Goal: Task Accomplishment & Management: Manage account settings

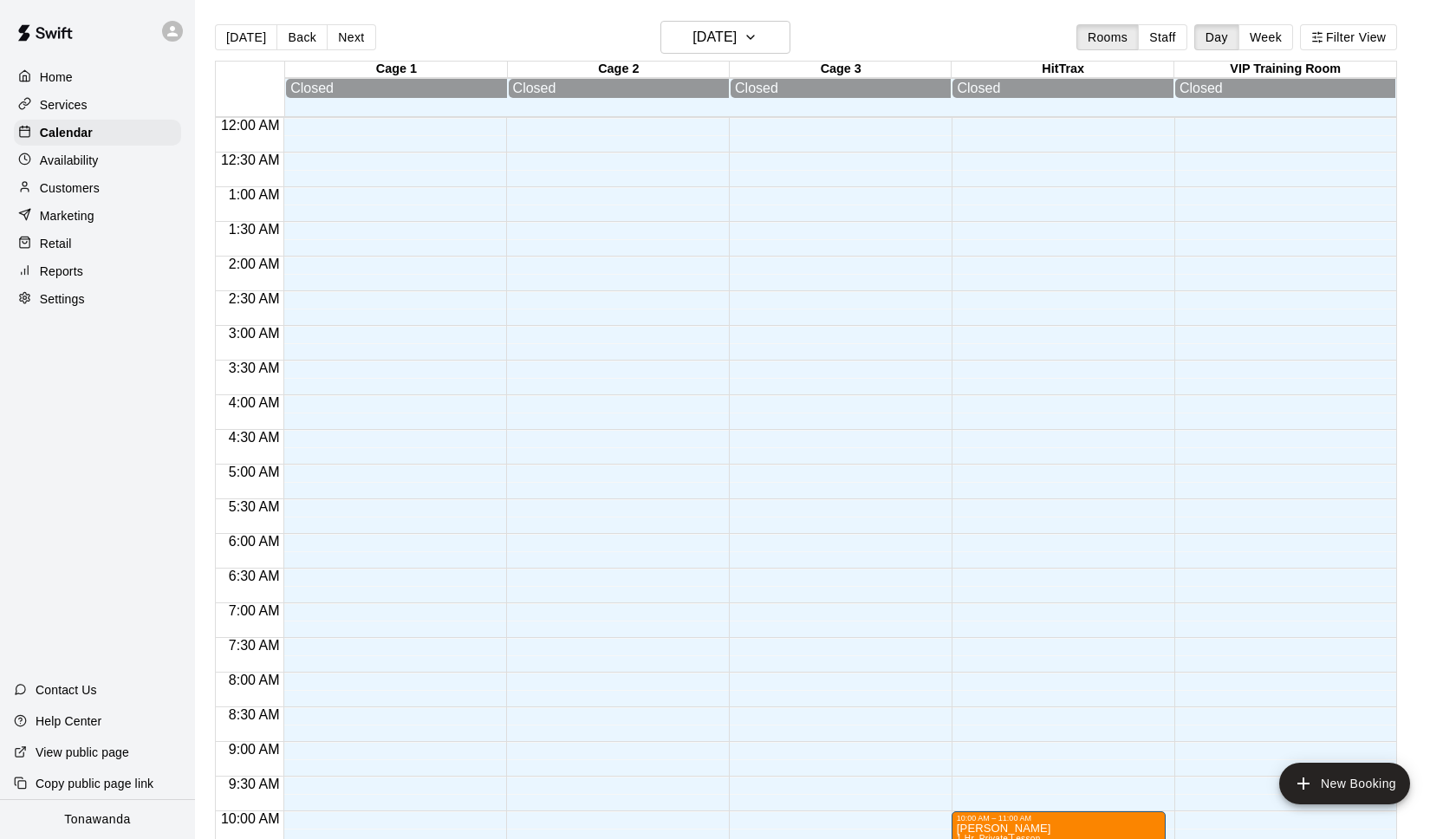
scroll to position [924, 0]
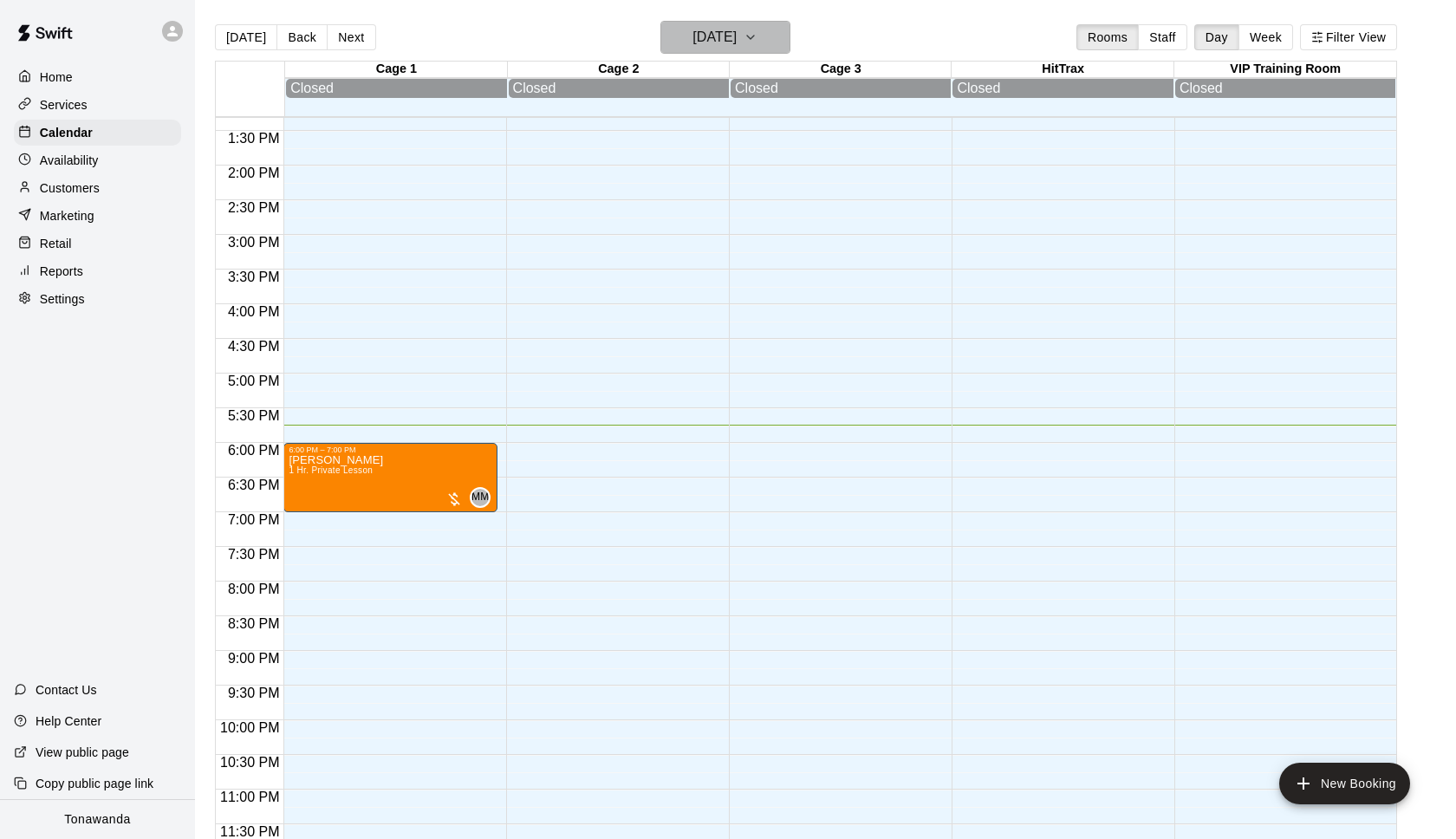
click at [715, 34] on h6 "[DATE]" at bounding box center [715, 36] width 44 height 24
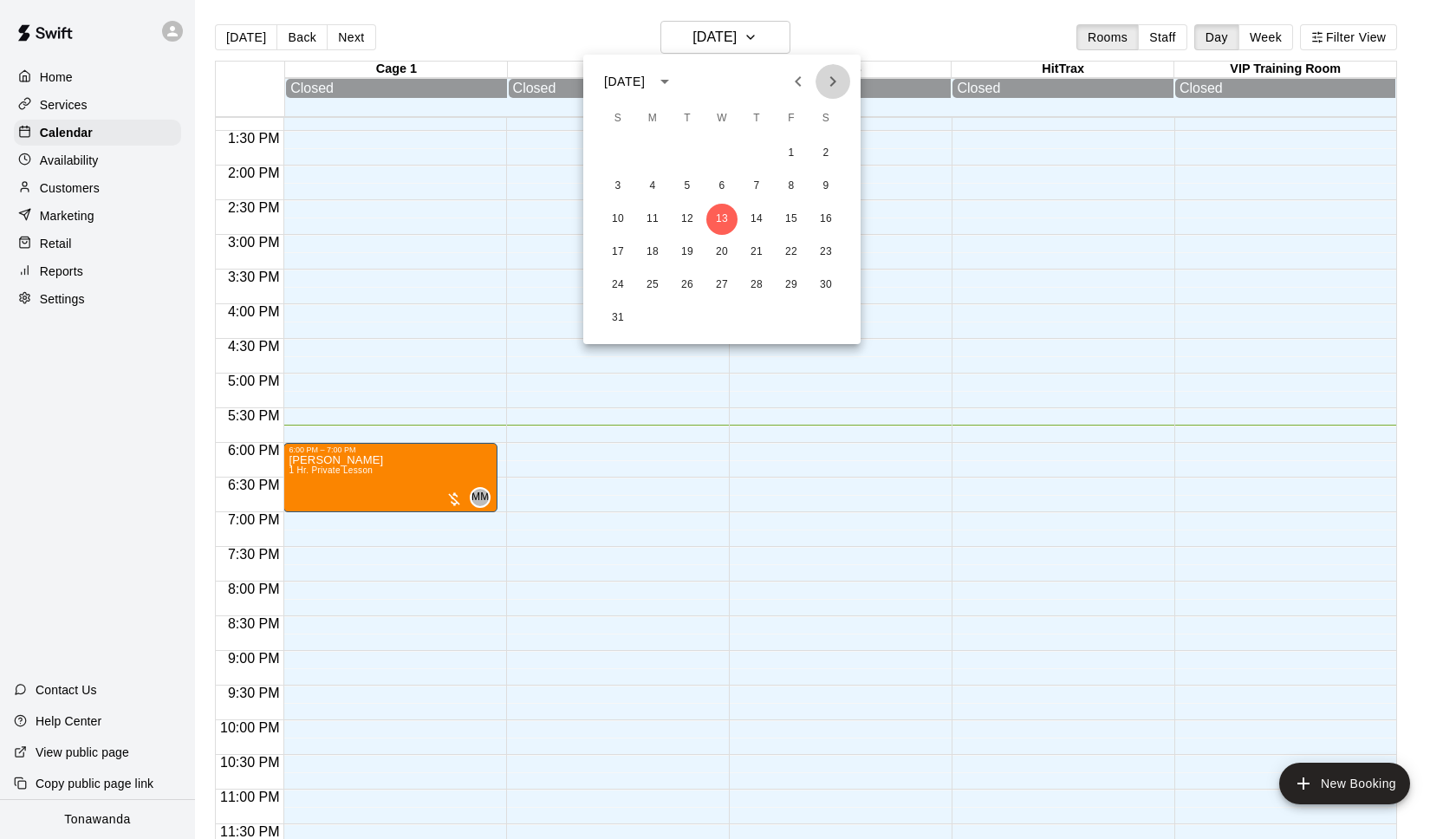
click at [833, 83] on icon "Next month" at bounding box center [833, 82] width 6 height 11
click at [834, 83] on icon "Next month" at bounding box center [833, 82] width 6 height 11
click at [795, 81] on icon "Previous month" at bounding box center [797, 81] width 20 height 20
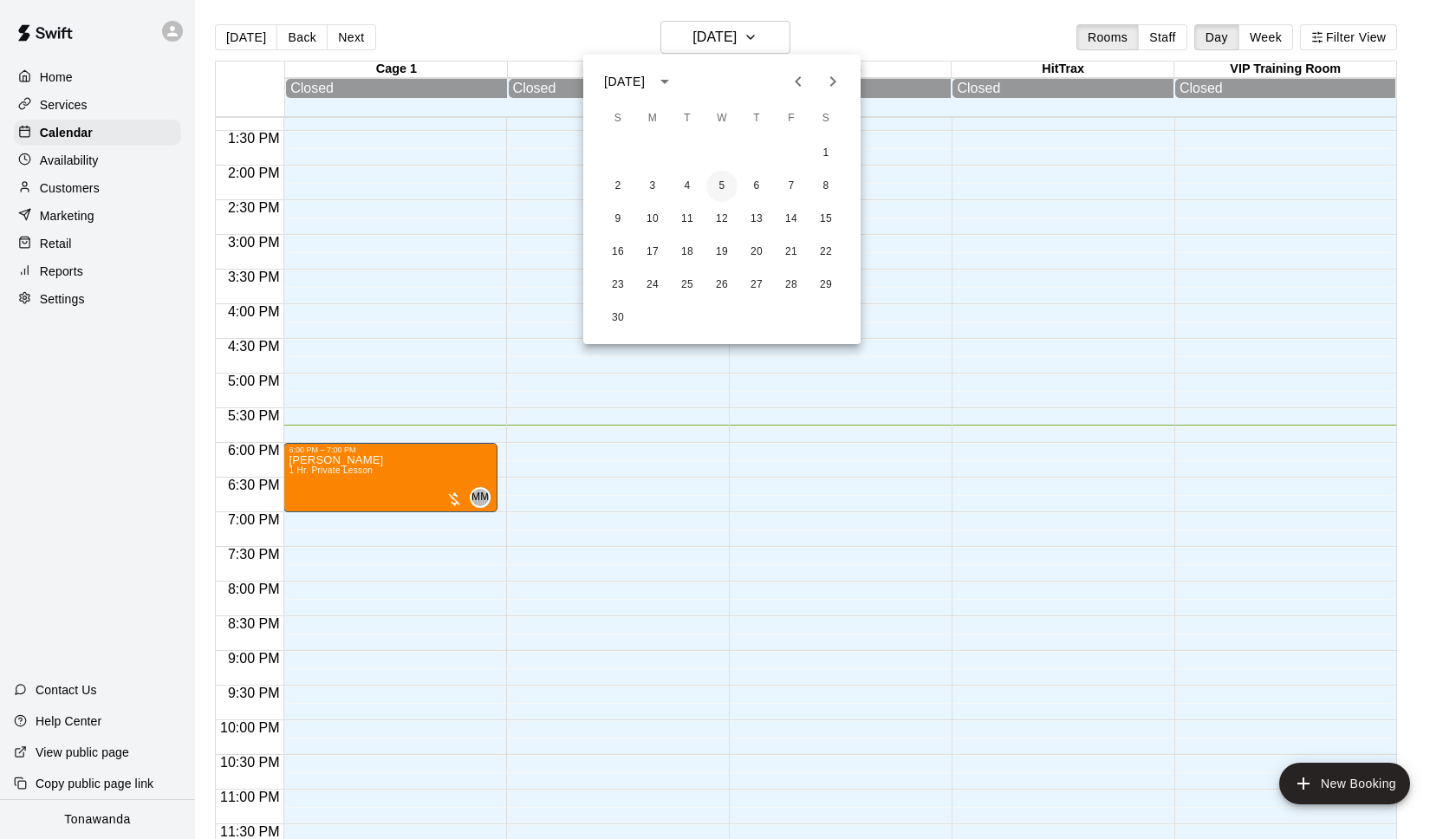
drag, startPoint x: 724, startPoint y: 179, endPoint x: 716, endPoint y: 190, distance: 13.6
click at [724, 179] on button "5" at bounding box center [722, 186] width 31 height 31
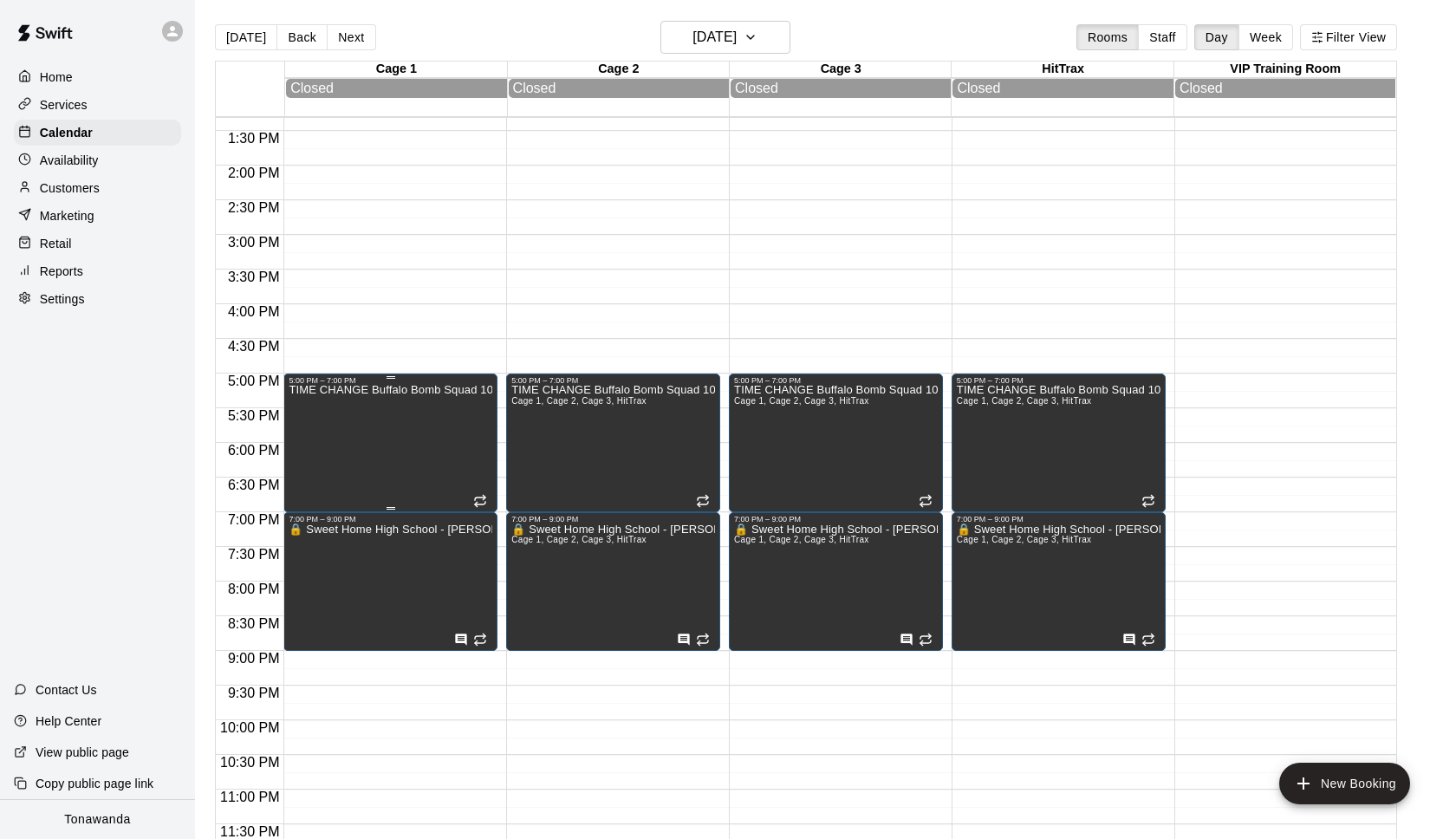
click at [378, 456] on div "TIME CHANGE Buffalo Bomb Squad 10u Softball" at bounding box center [390, 803] width 204 height 839
click at [300, 399] on icon "edit" at bounding box center [306, 402] width 20 height 20
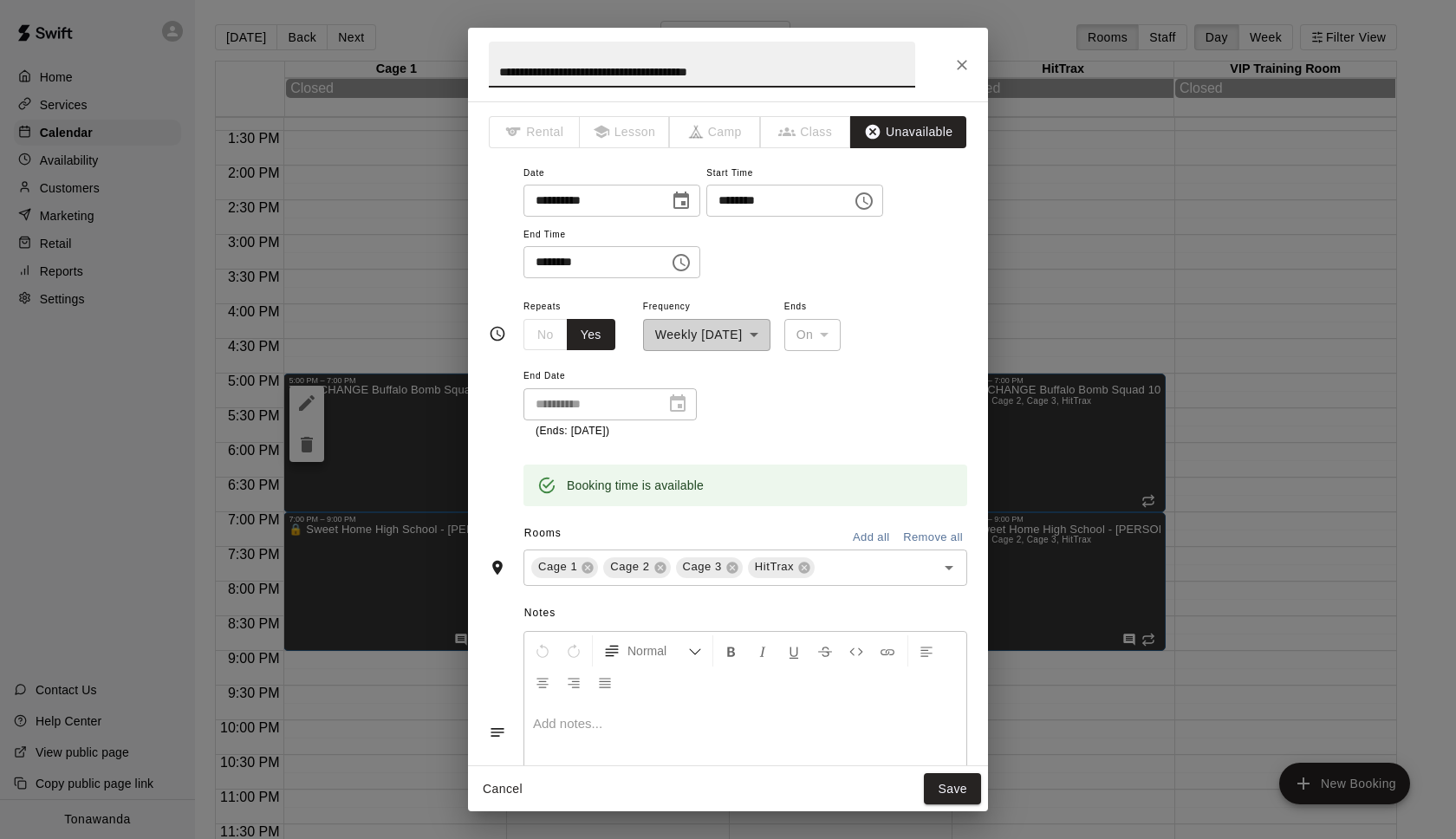
drag, startPoint x: 592, startPoint y: 67, endPoint x: 386, endPoint y: 66, distance: 206.0
click at [388, 66] on div "**********" at bounding box center [728, 419] width 1456 height 839
drag, startPoint x: 508, startPoint y: 73, endPoint x: 497, endPoint y: 74, distance: 11.0
click at [497, 74] on input "**********" at bounding box center [701, 65] width 426 height 46
click at [514, 74] on input "**********" at bounding box center [701, 65] width 426 height 46
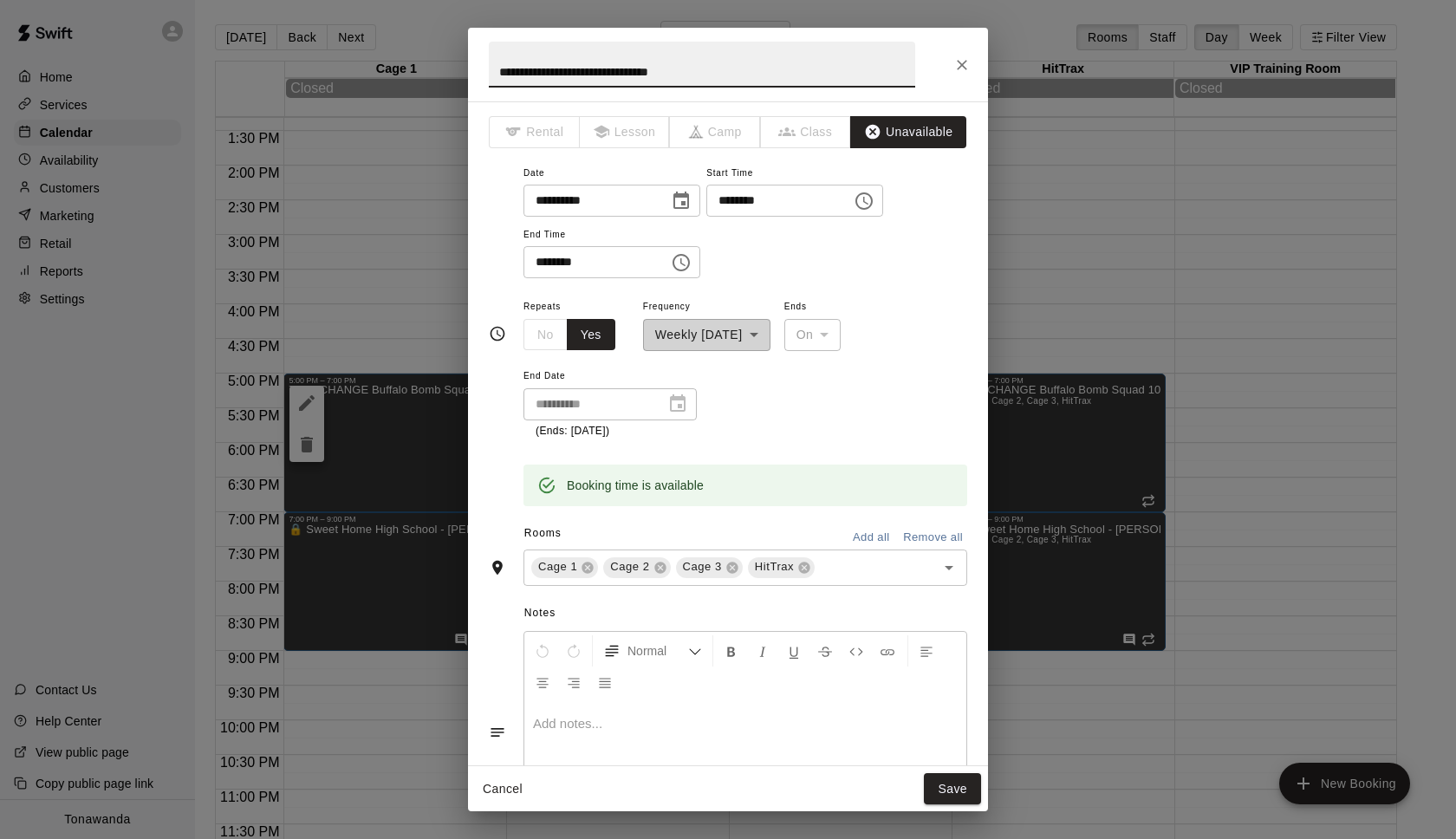
drag, startPoint x: 712, startPoint y: 76, endPoint x: 639, endPoint y: 73, distance: 73.1
click at [639, 73] on input "**********" at bounding box center [701, 65] width 426 height 46
type input "**********"
click at [967, 794] on button "Save" at bounding box center [952, 789] width 57 height 32
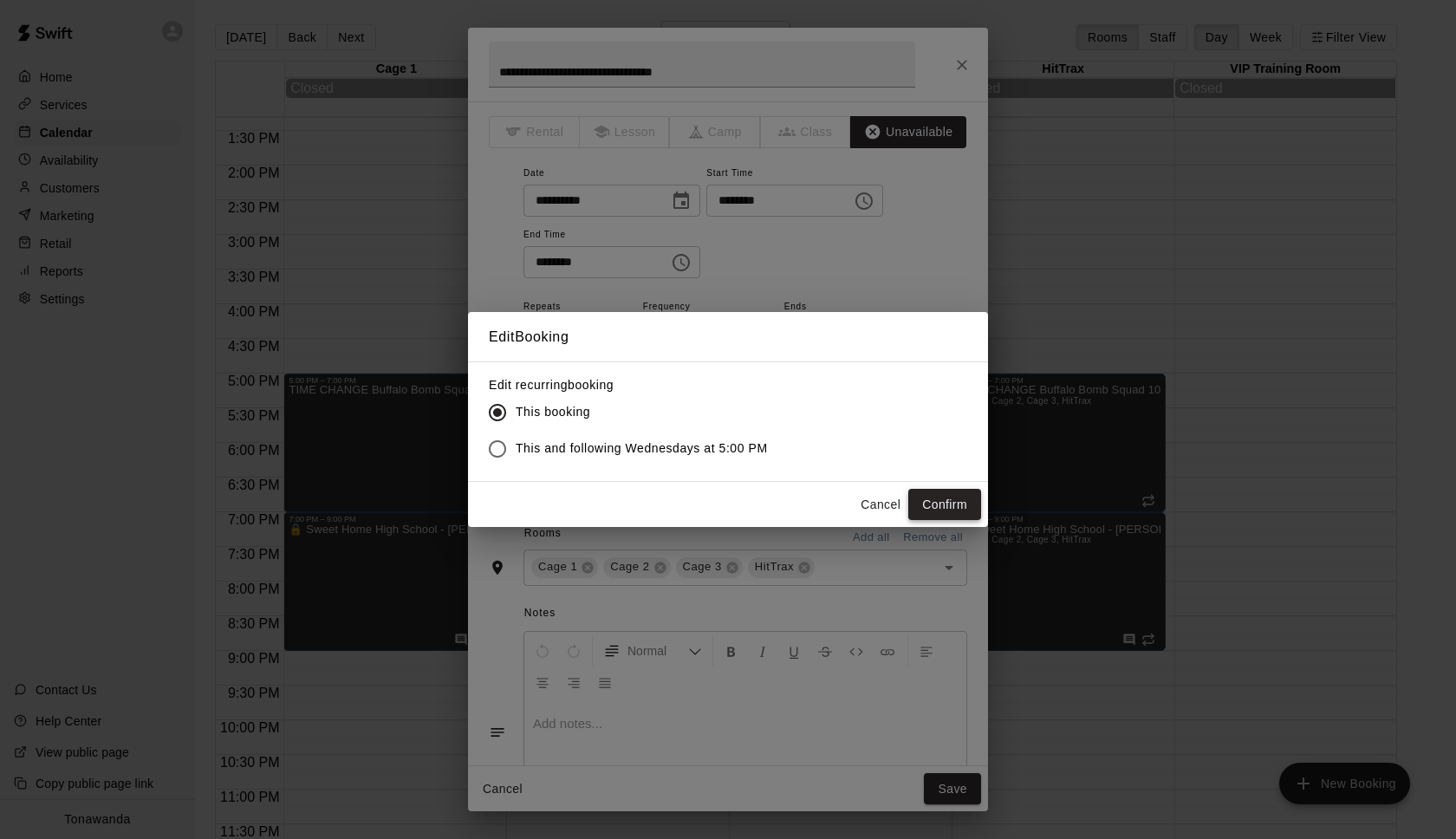
click at [947, 504] on button "Confirm" at bounding box center [945, 504] width 73 height 32
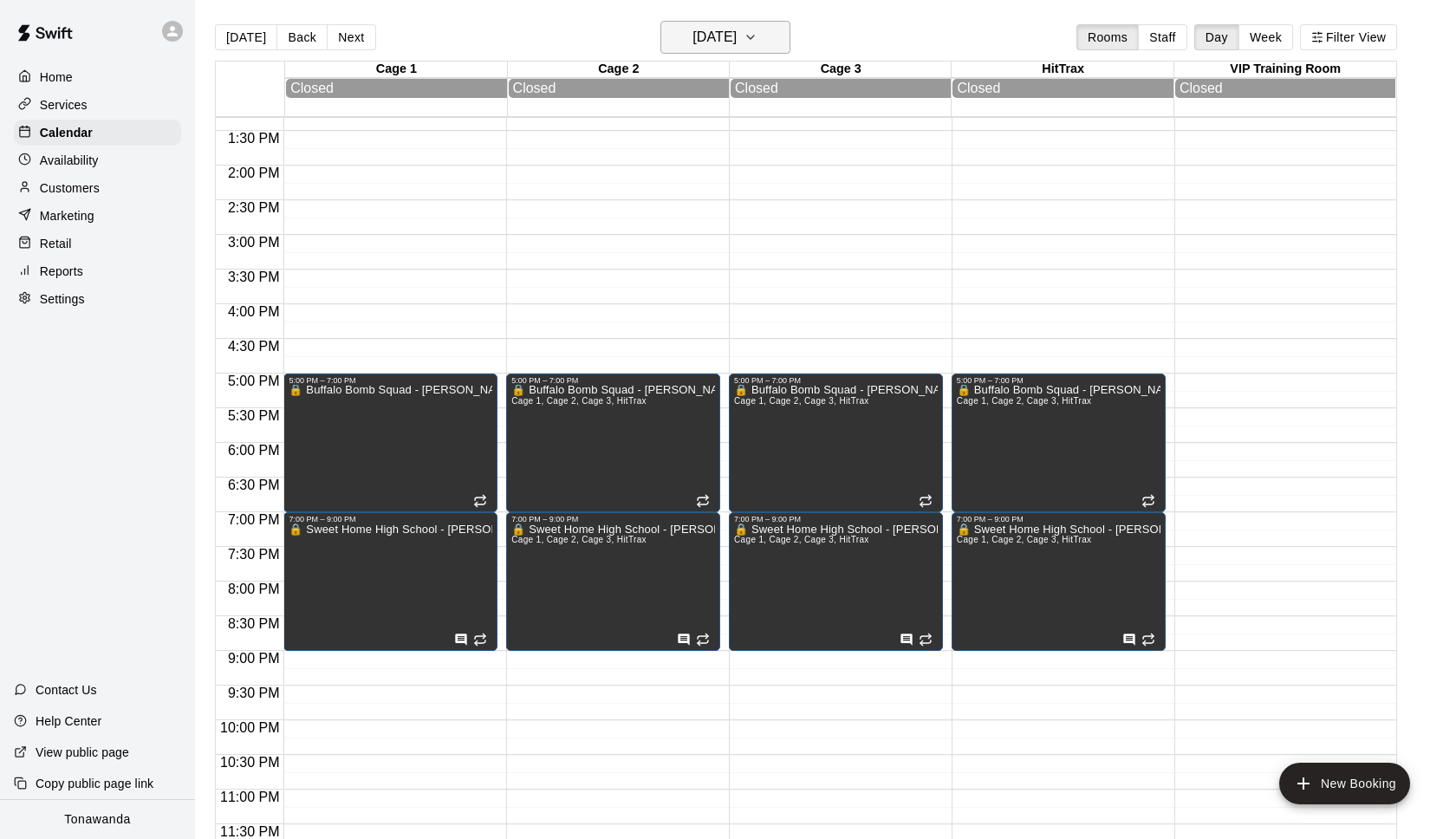
click at [737, 41] on h6 "[DATE]" at bounding box center [715, 36] width 44 height 24
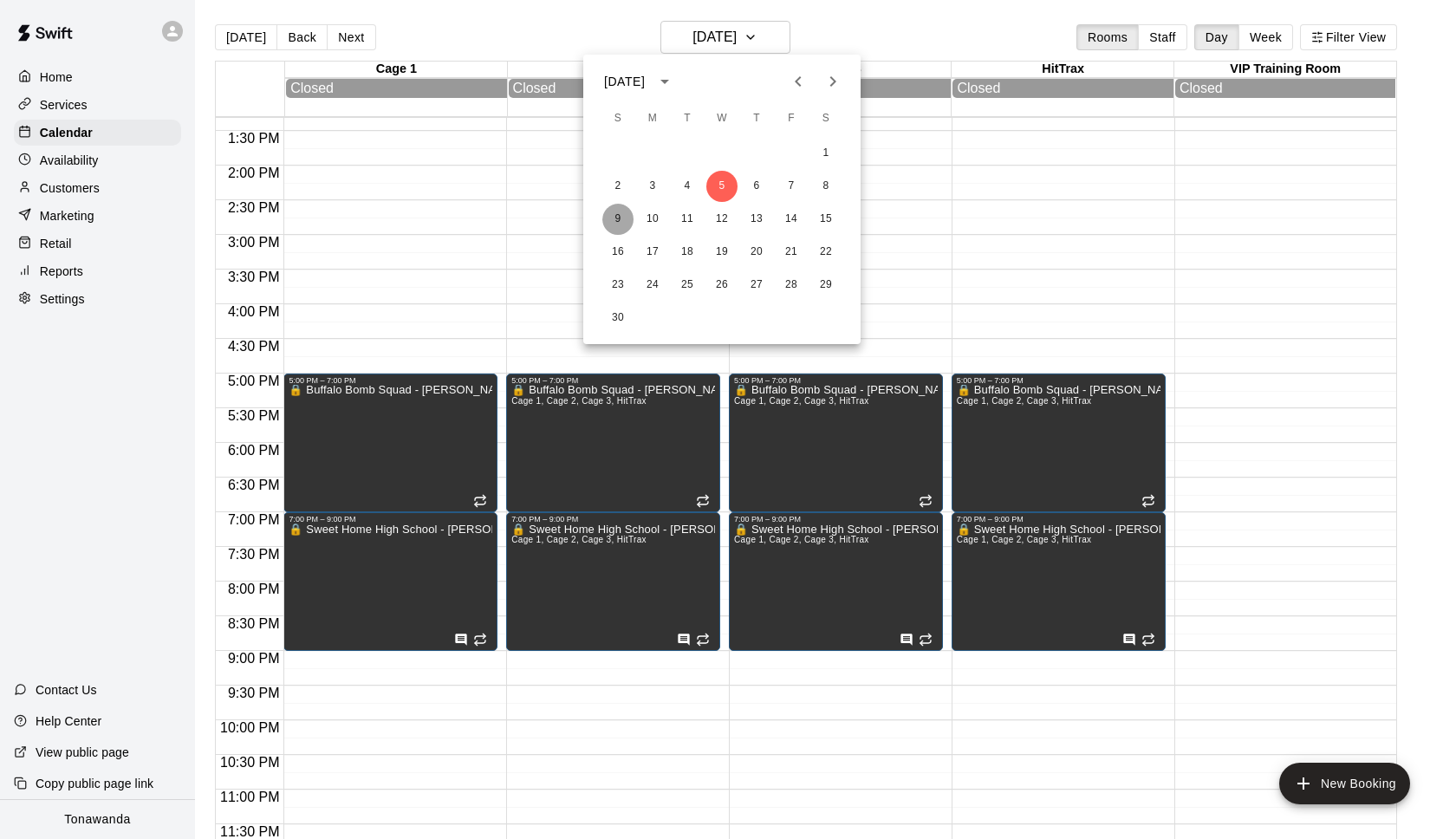
drag, startPoint x: 619, startPoint y: 218, endPoint x: 158, endPoint y: 268, distance: 463.7
click at [618, 218] on button "9" at bounding box center [618, 219] width 31 height 31
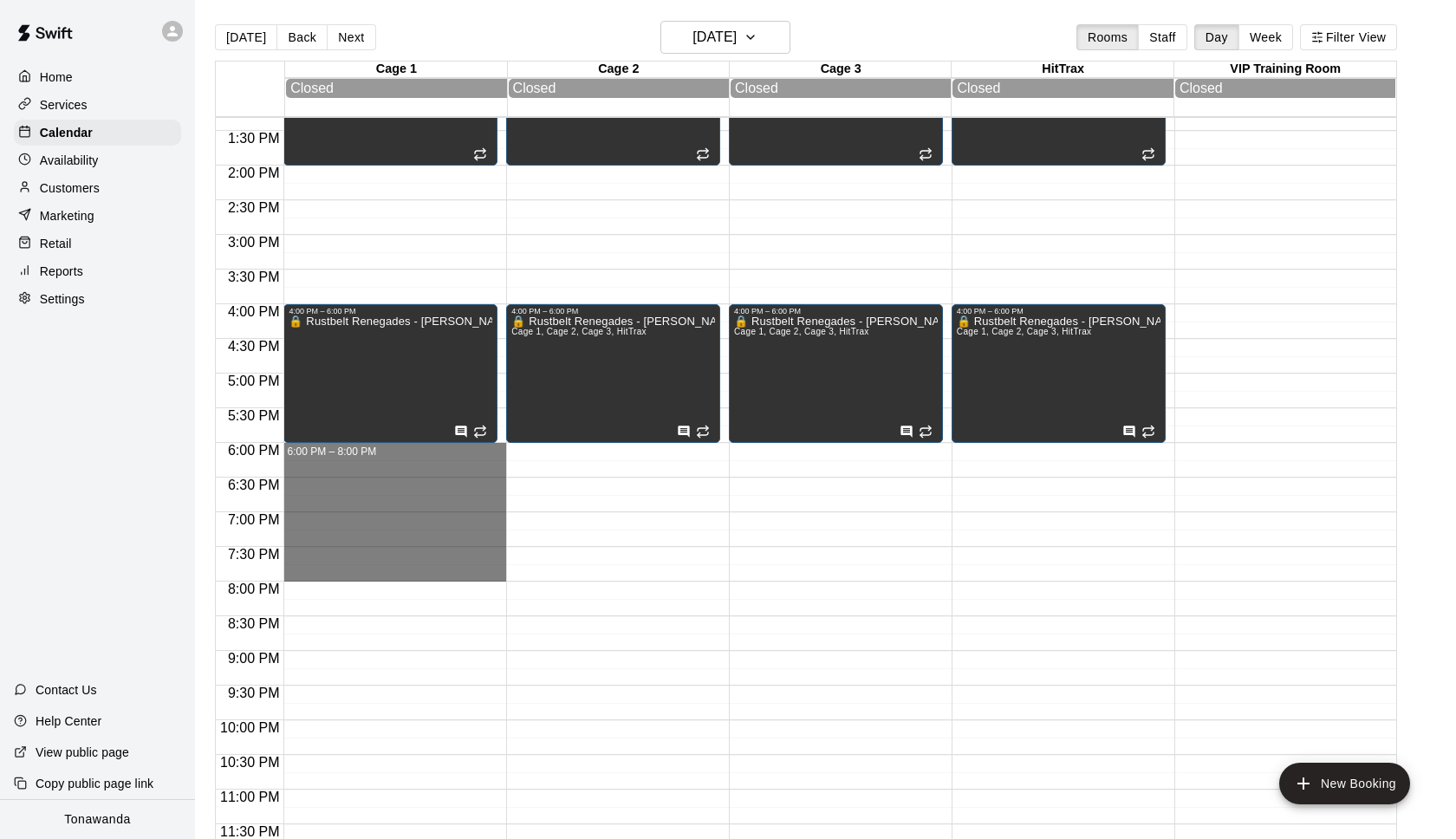
drag, startPoint x: 298, startPoint y: 448, endPoint x: 312, endPoint y: 577, distance: 129.8
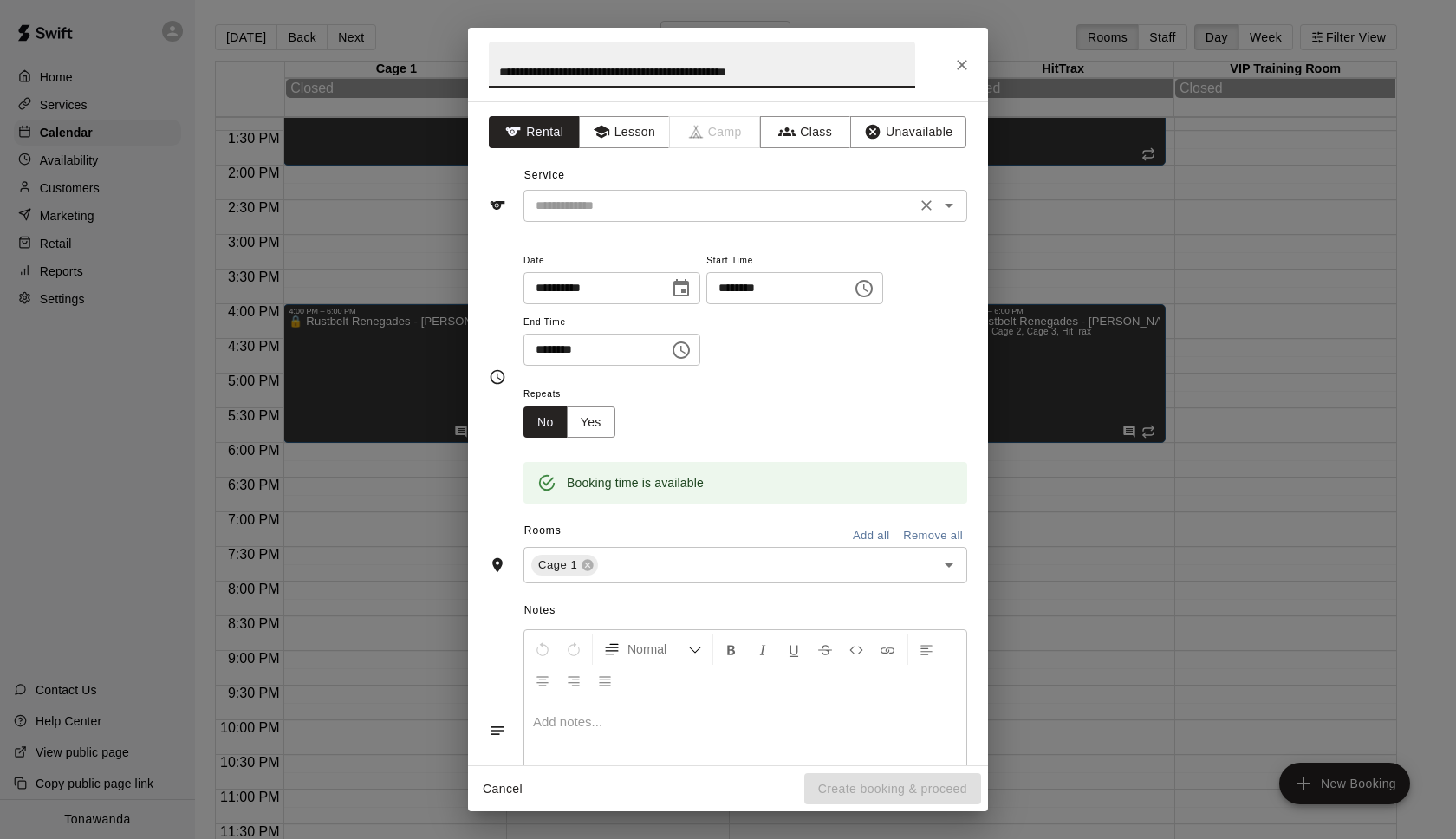
type input "**********"
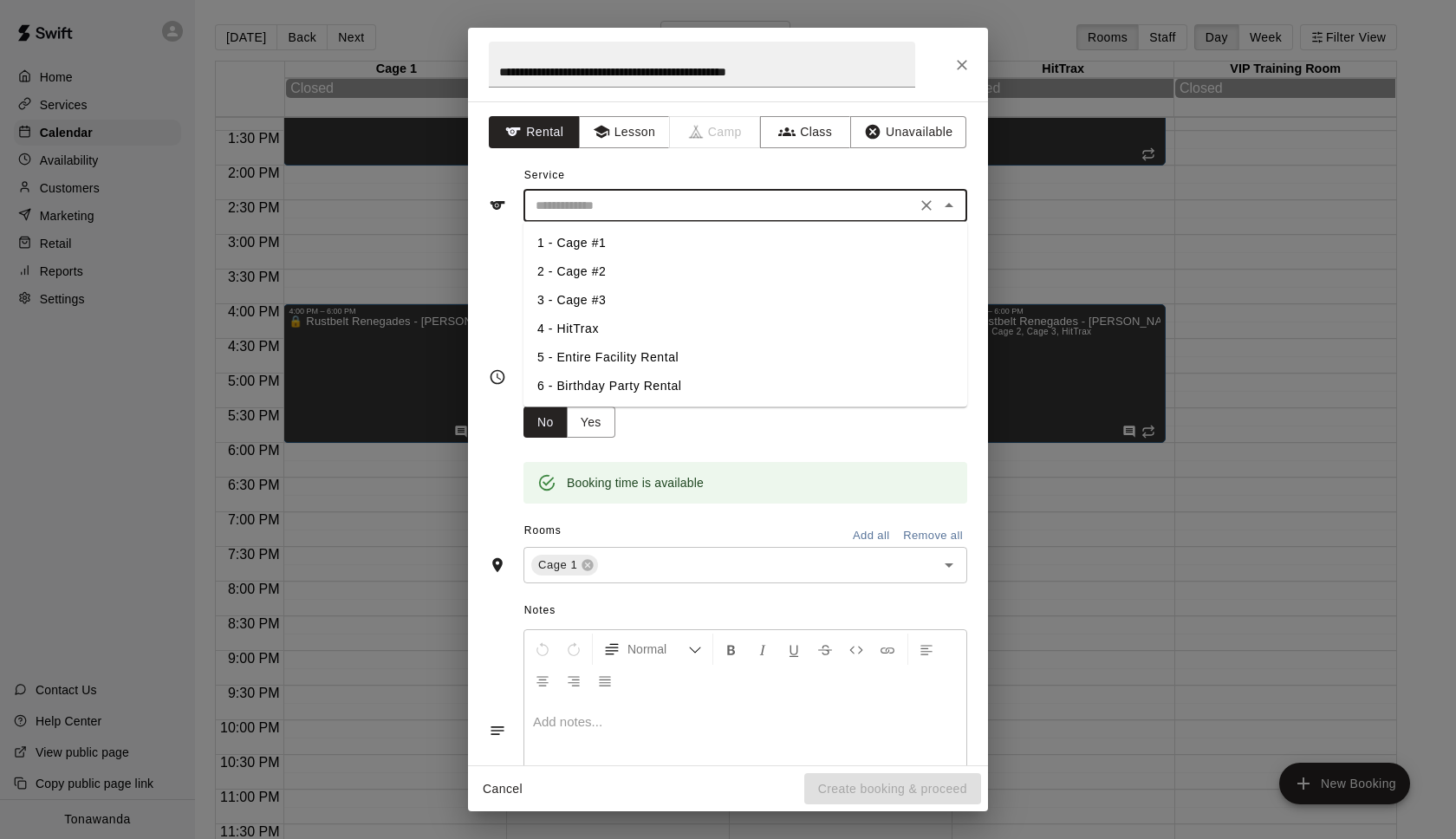
click at [639, 201] on input "text" at bounding box center [719, 206] width 382 height 21
click at [905, 138] on button "Unavailable" at bounding box center [908, 132] width 116 height 32
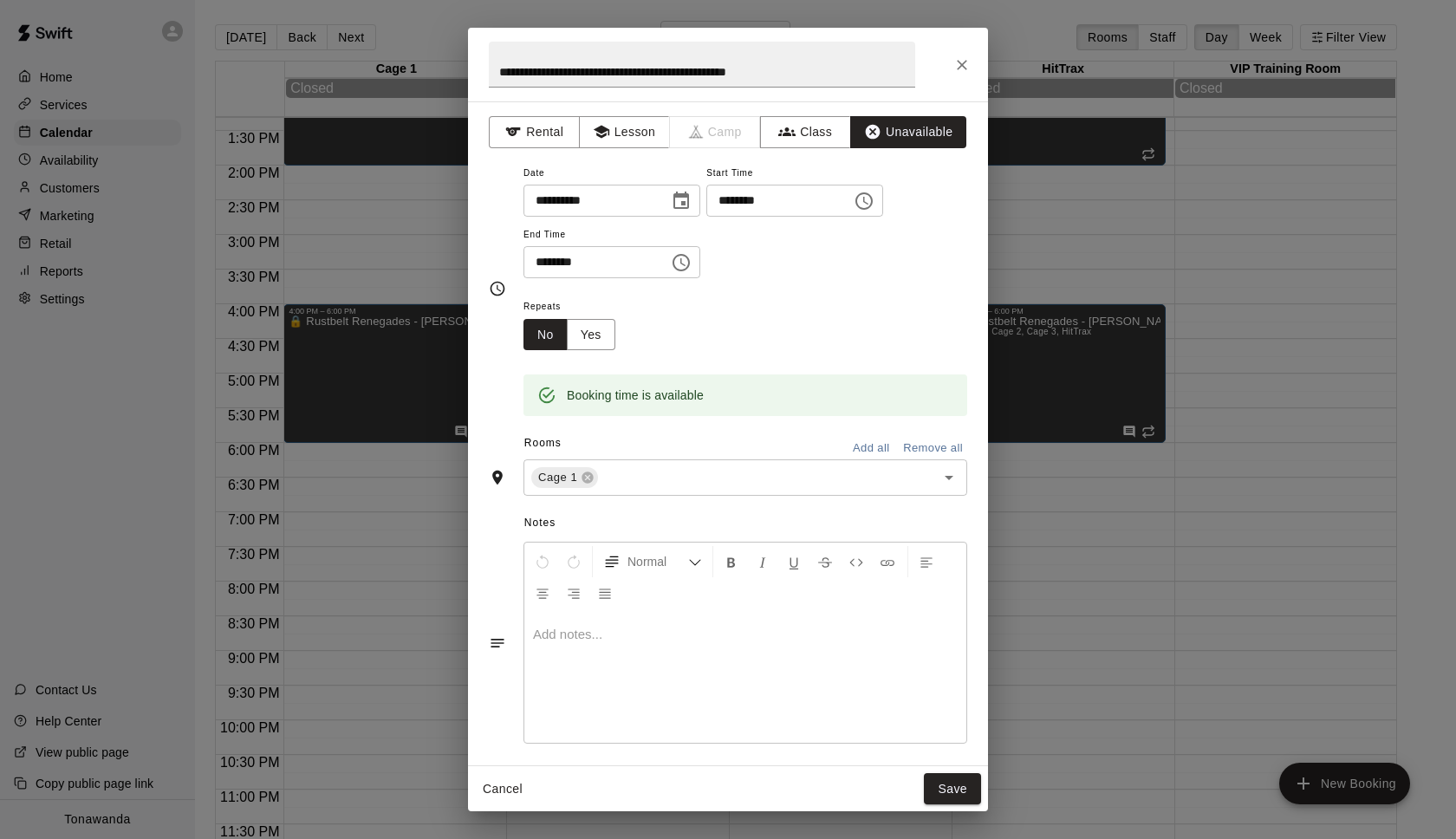
click at [878, 455] on button "Add all" at bounding box center [871, 448] width 55 height 27
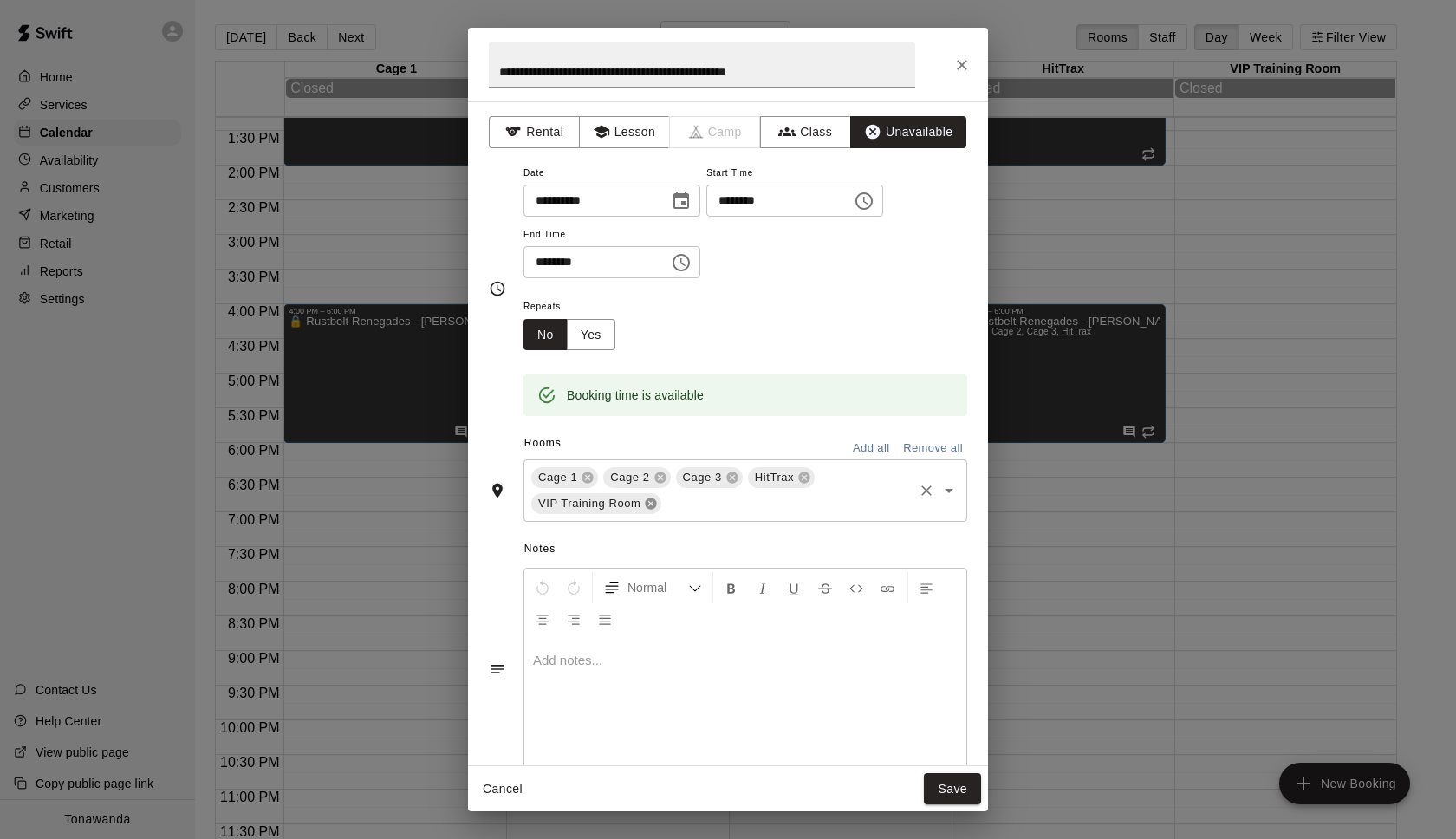
click at [652, 504] on icon at bounding box center [651, 504] width 14 height 14
click at [598, 345] on button "Yes" at bounding box center [591, 335] width 49 height 32
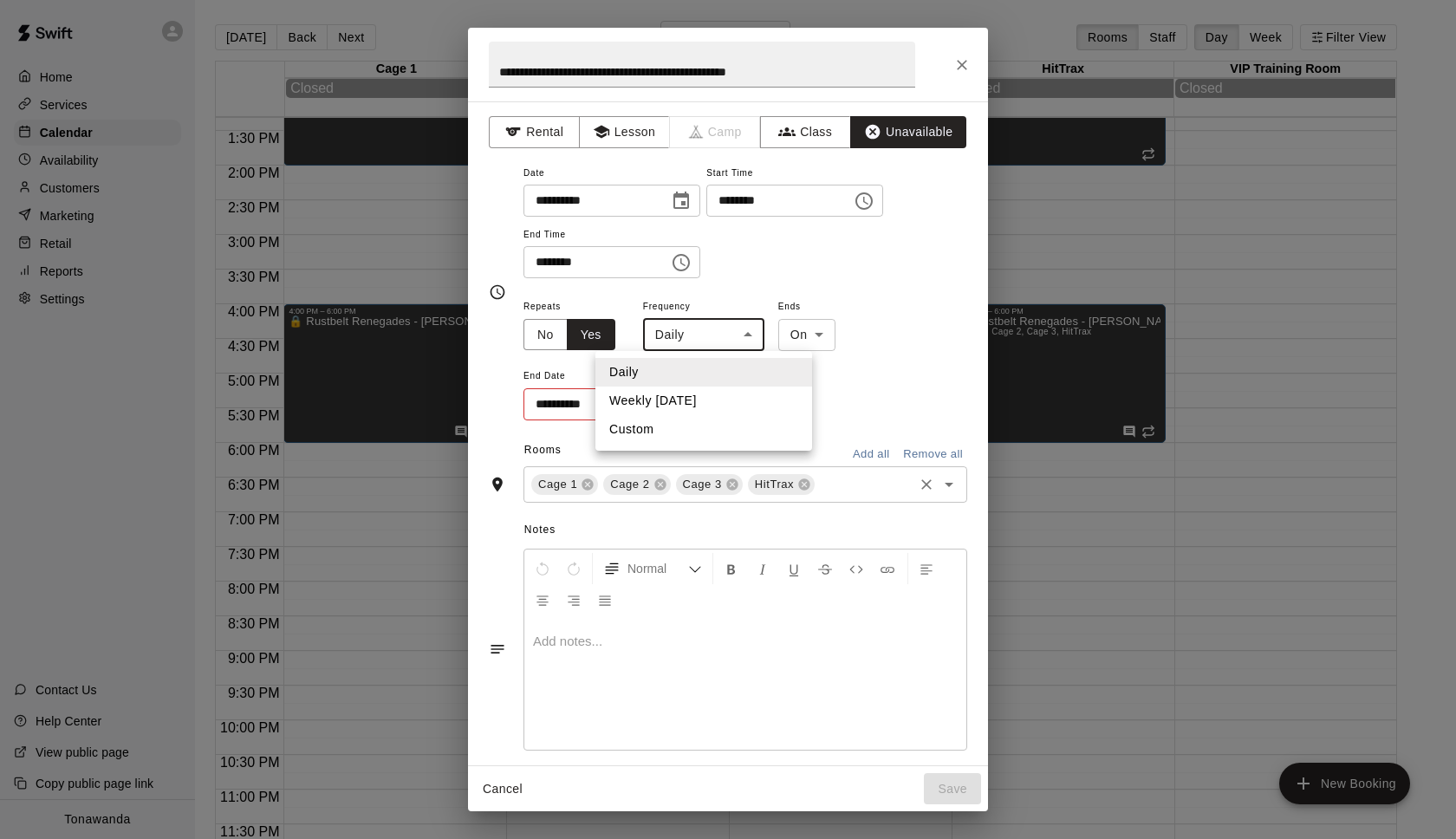
click at [688, 342] on body "Home Services Calendar Availability Customers Marketing Retail Reports Settings…" at bounding box center [728, 433] width 1456 height 867
click at [717, 398] on li "Weekly [DATE]" at bounding box center [703, 400] width 216 height 28
type input "******"
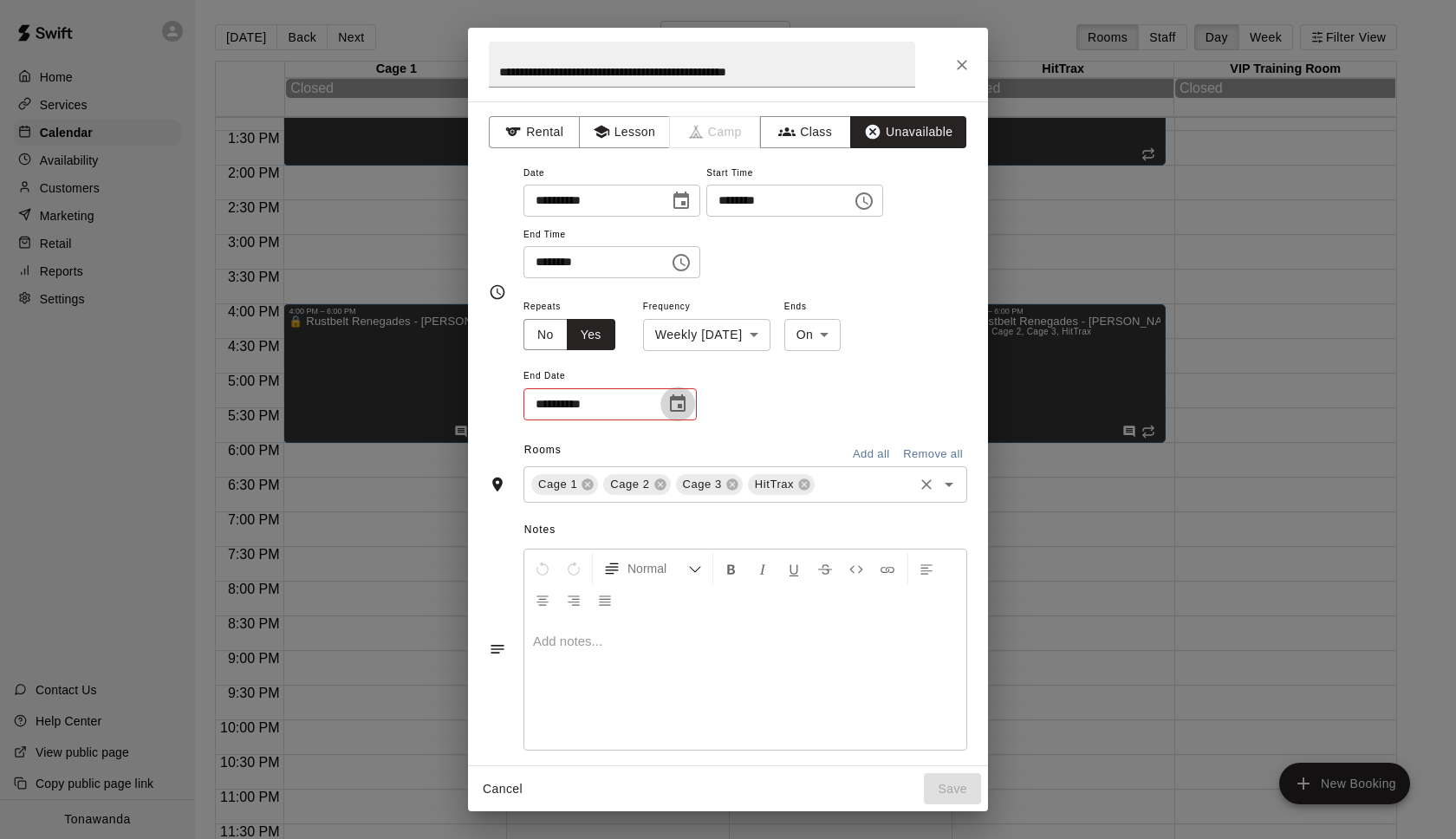
drag, startPoint x: 679, startPoint y: 406, endPoint x: 685, endPoint y: 413, distance: 9.2
click at [679, 406] on icon "Choose date" at bounding box center [678, 402] width 16 height 17
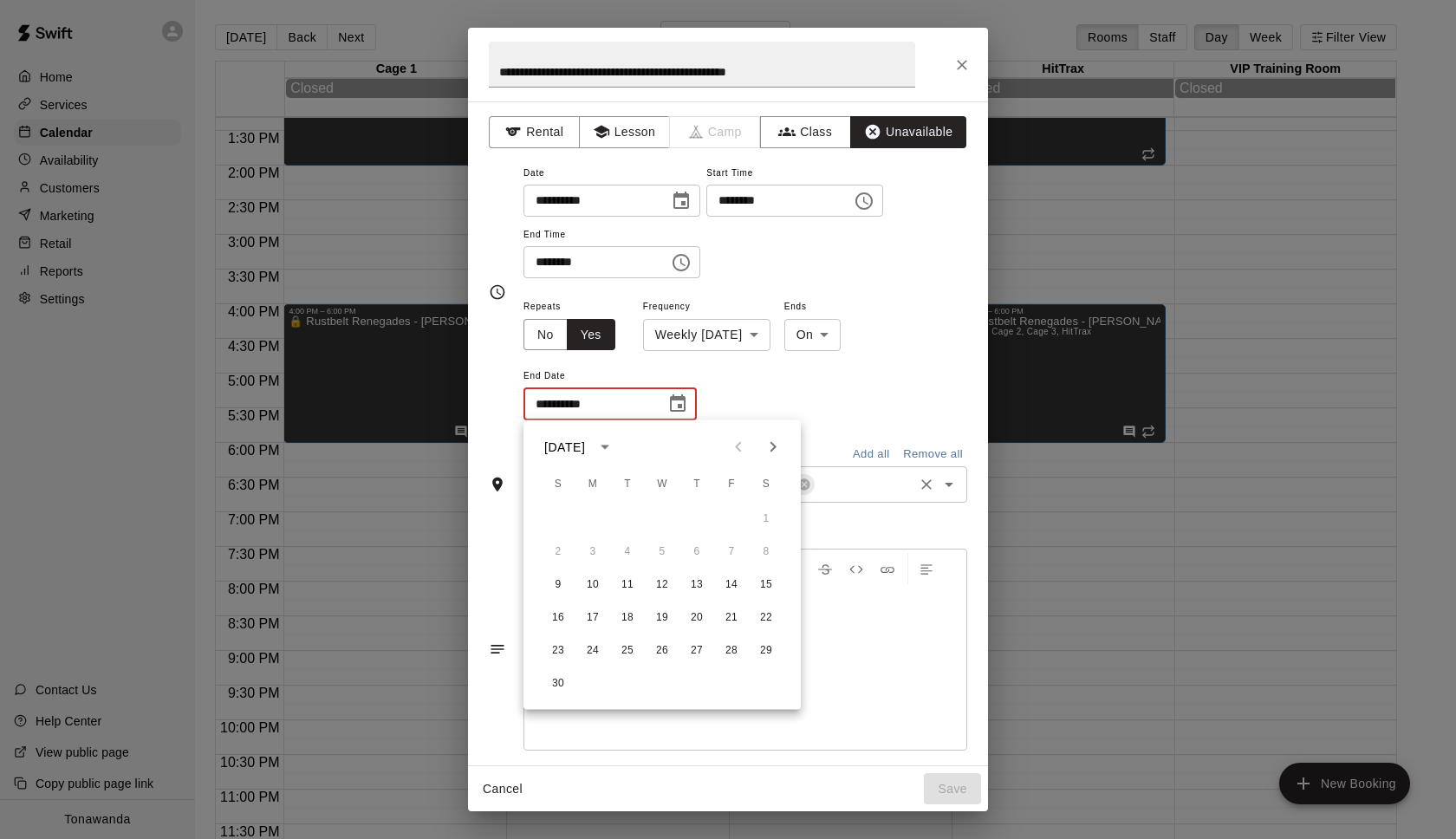
click at [774, 441] on icon "Next month" at bounding box center [772, 447] width 20 height 20
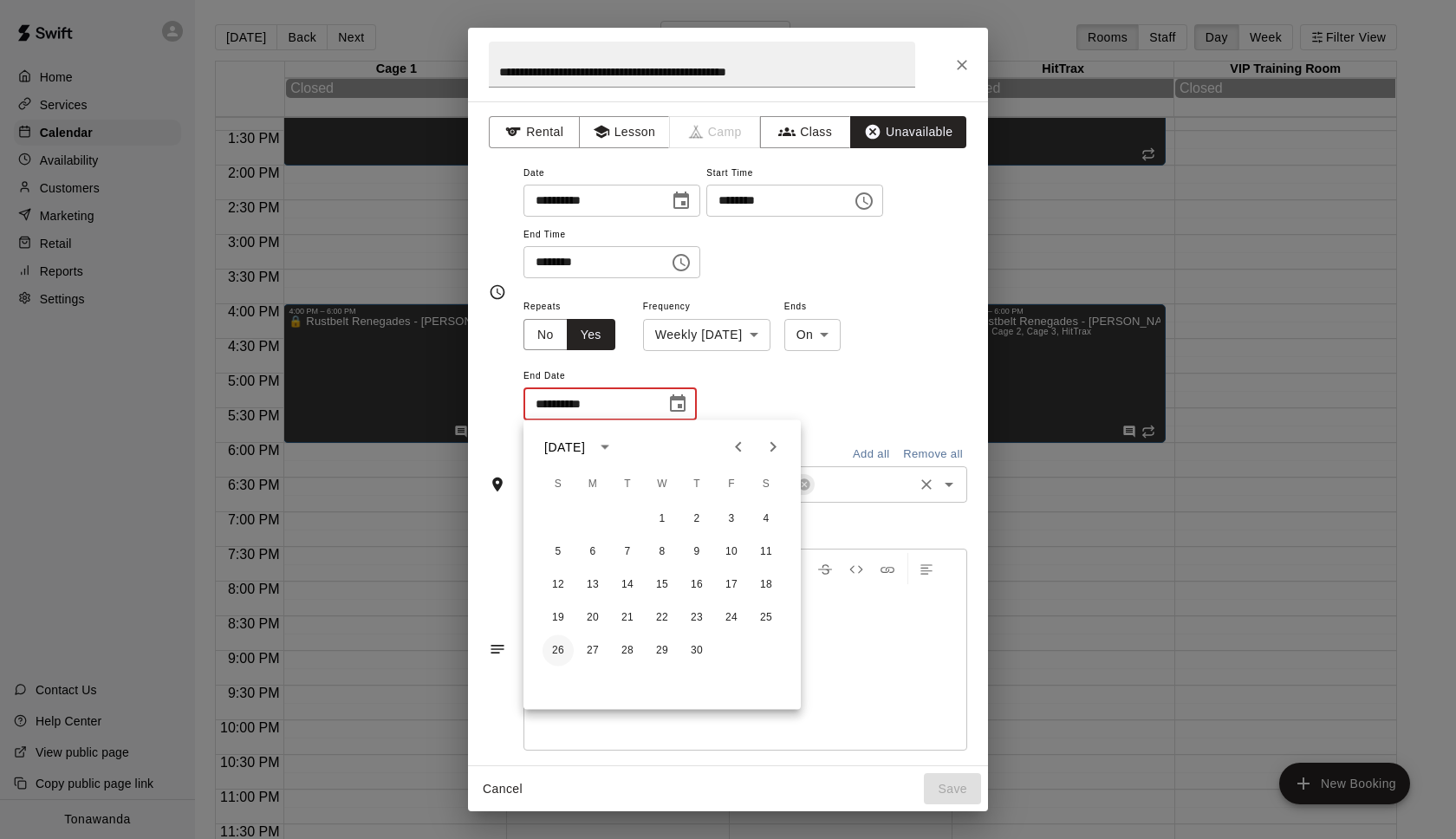
click at [564, 649] on button "26" at bounding box center [558, 650] width 31 height 31
type input "**********"
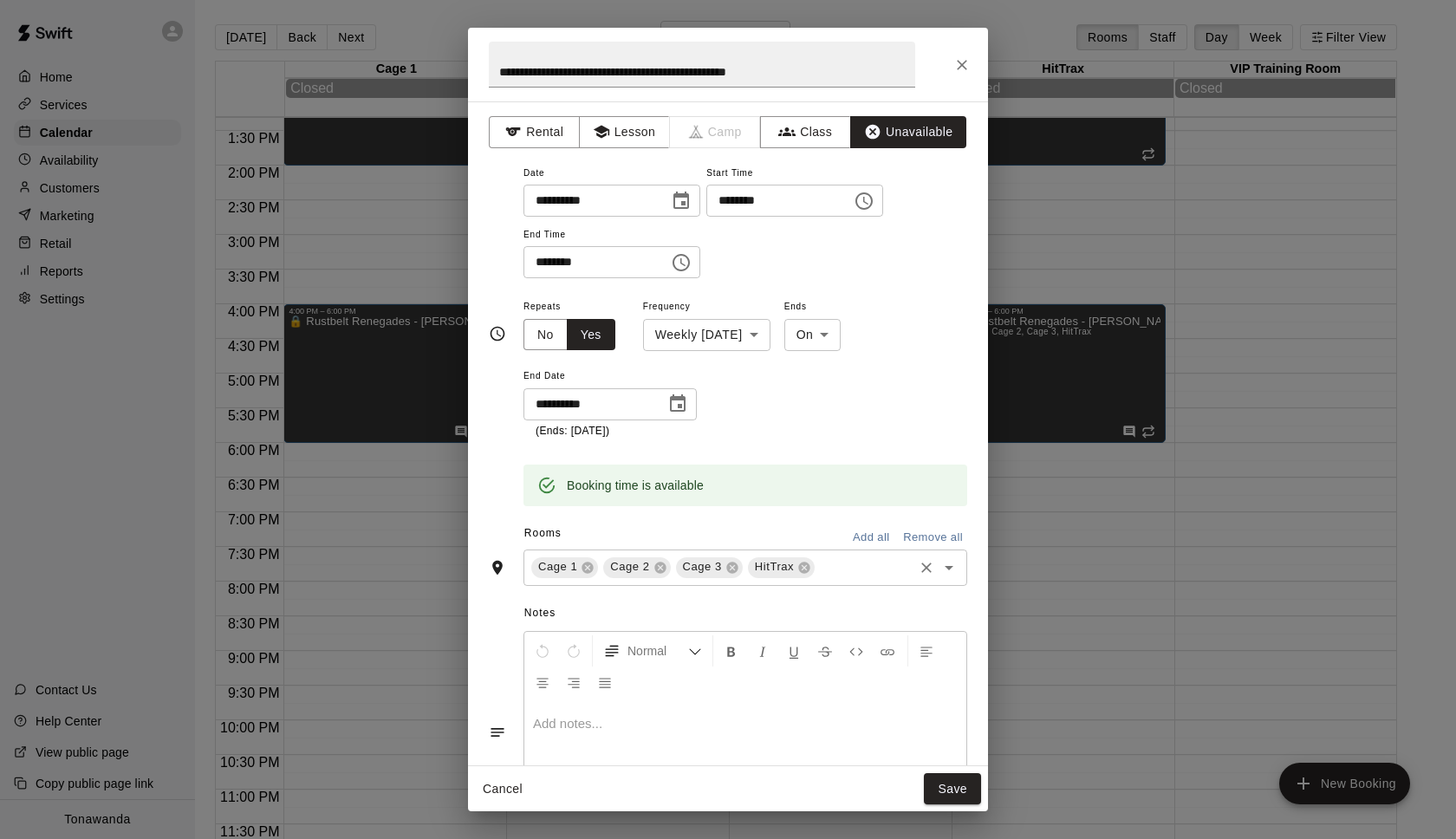
click at [955, 794] on button "Save" at bounding box center [952, 789] width 57 height 32
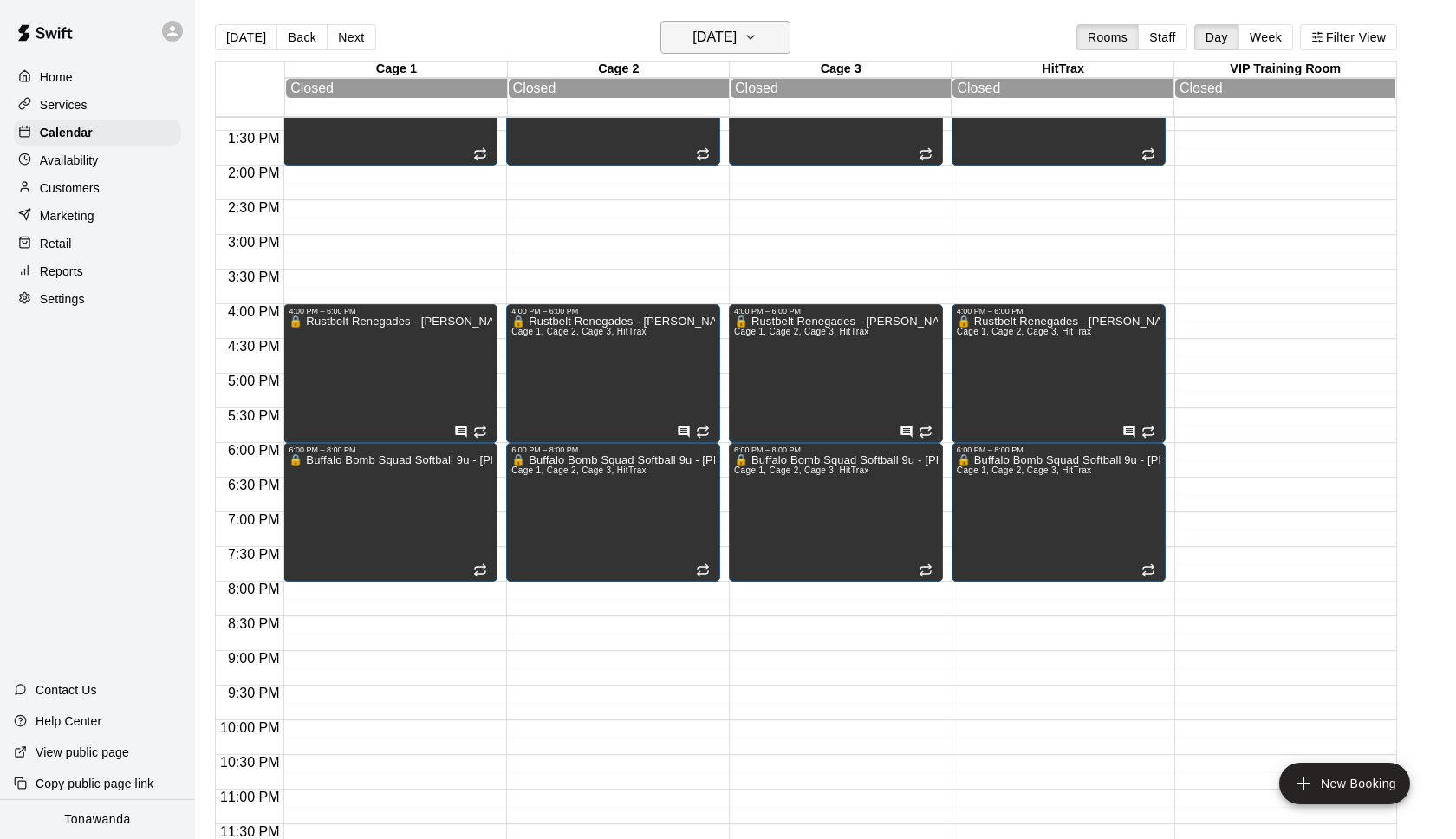
click at [726, 33] on h6 "[DATE]" at bounding box center [715, 36] width 44 height 24
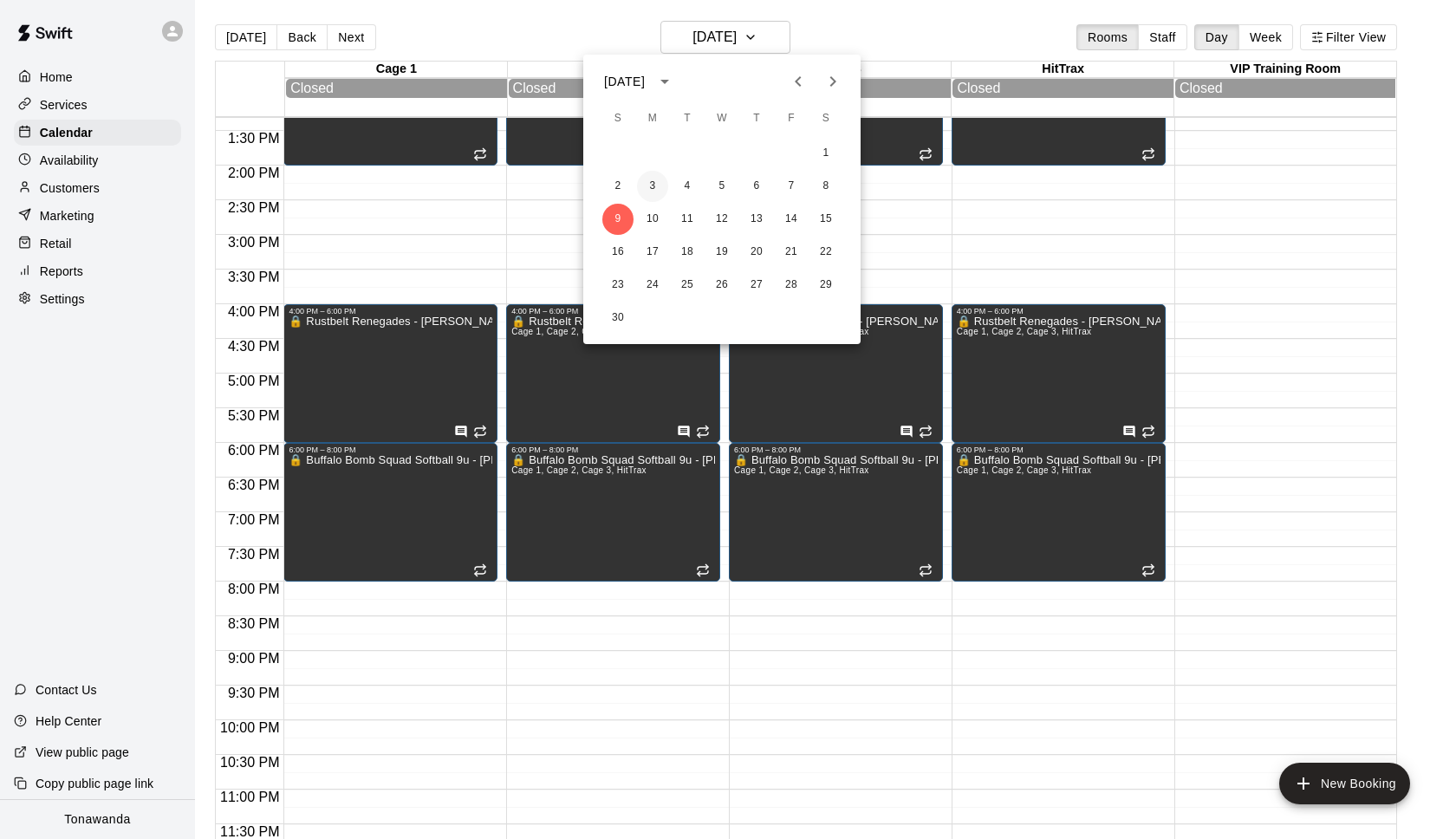
click at [654, 186] on button "3" at bounding box center [652, 186] width 31 height 31
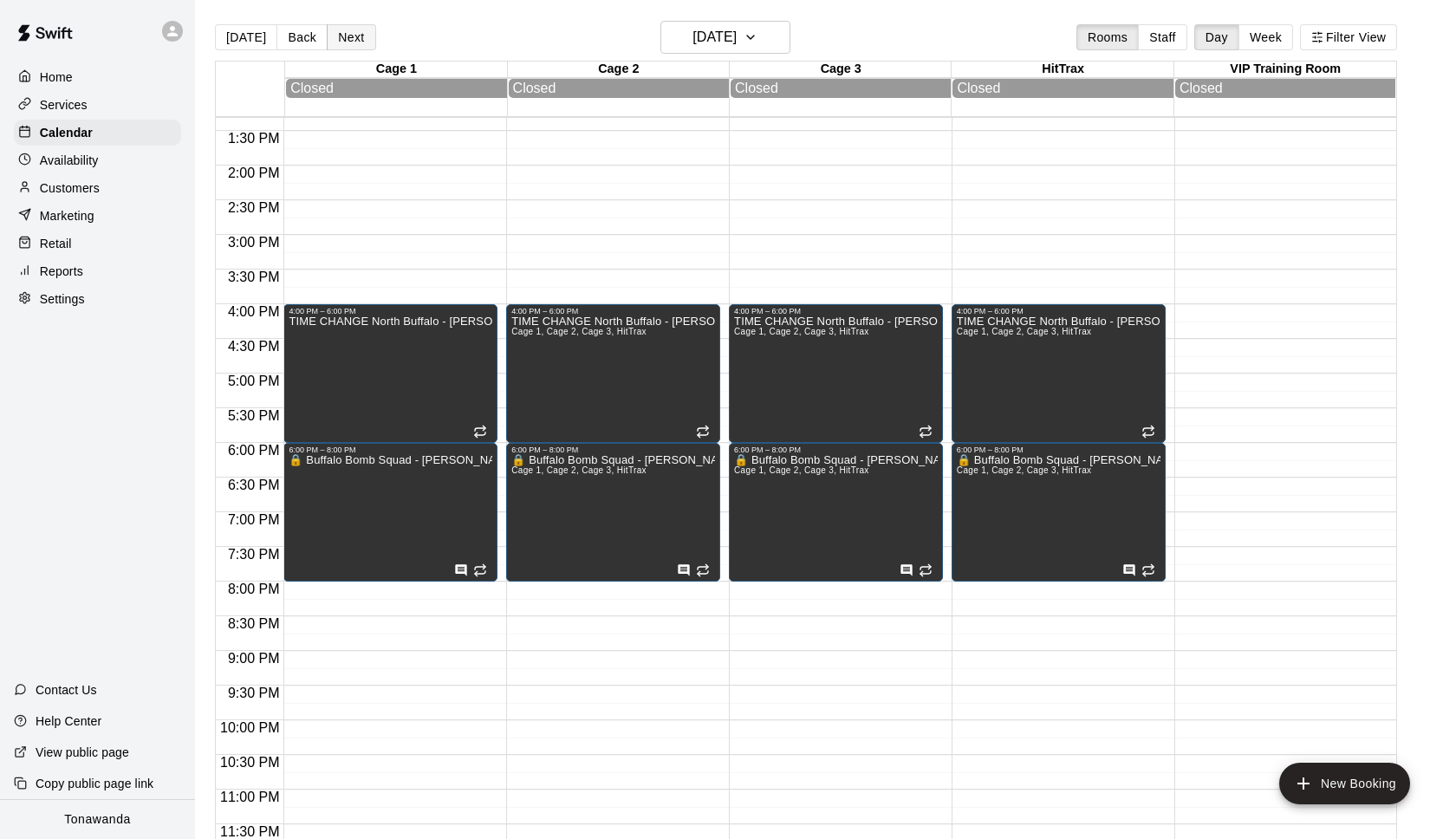
click at [353, 36] on button "Next" at bounding box center [351, 36] width 49 height 26
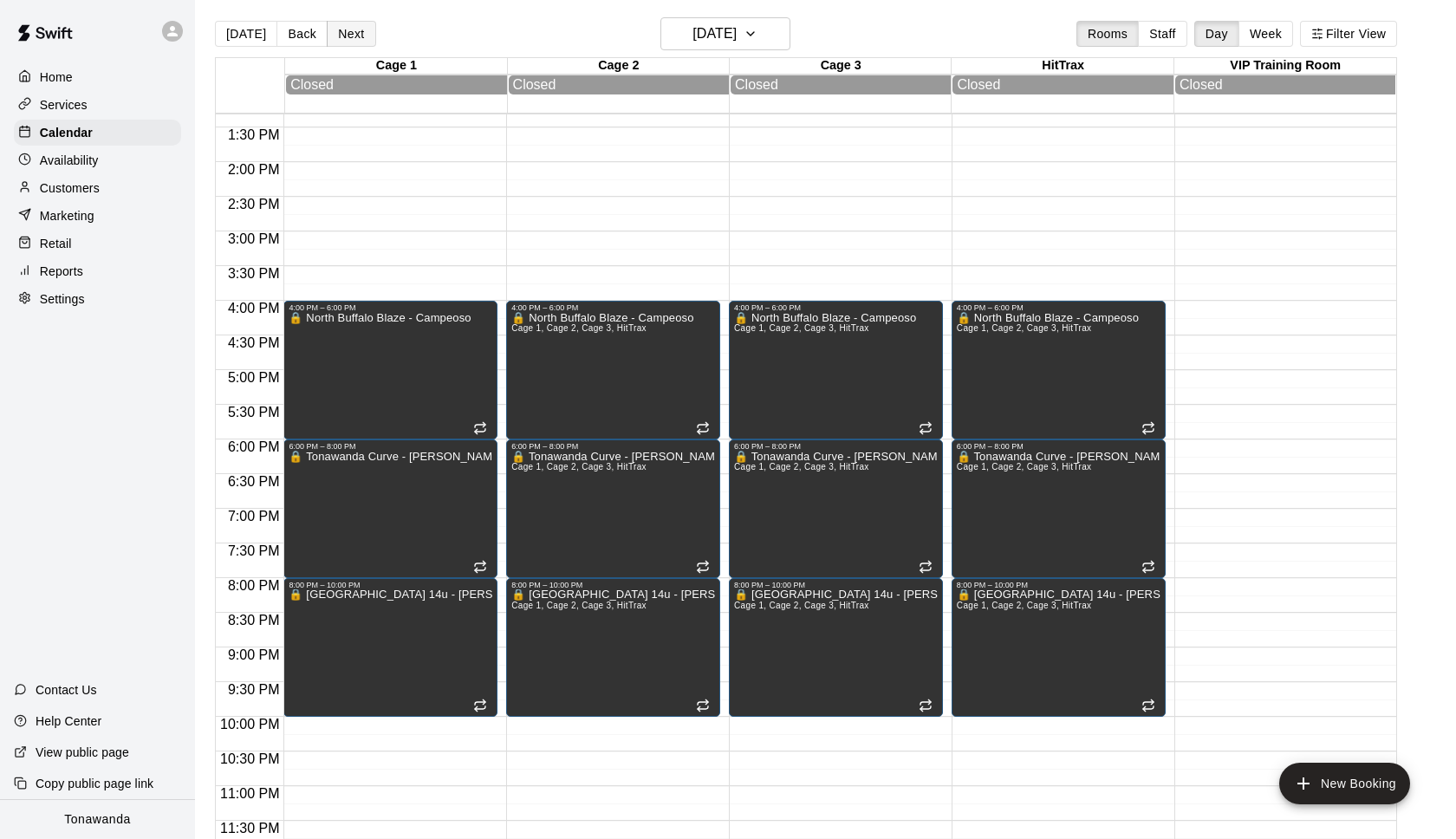
scroll to position [2, 0]
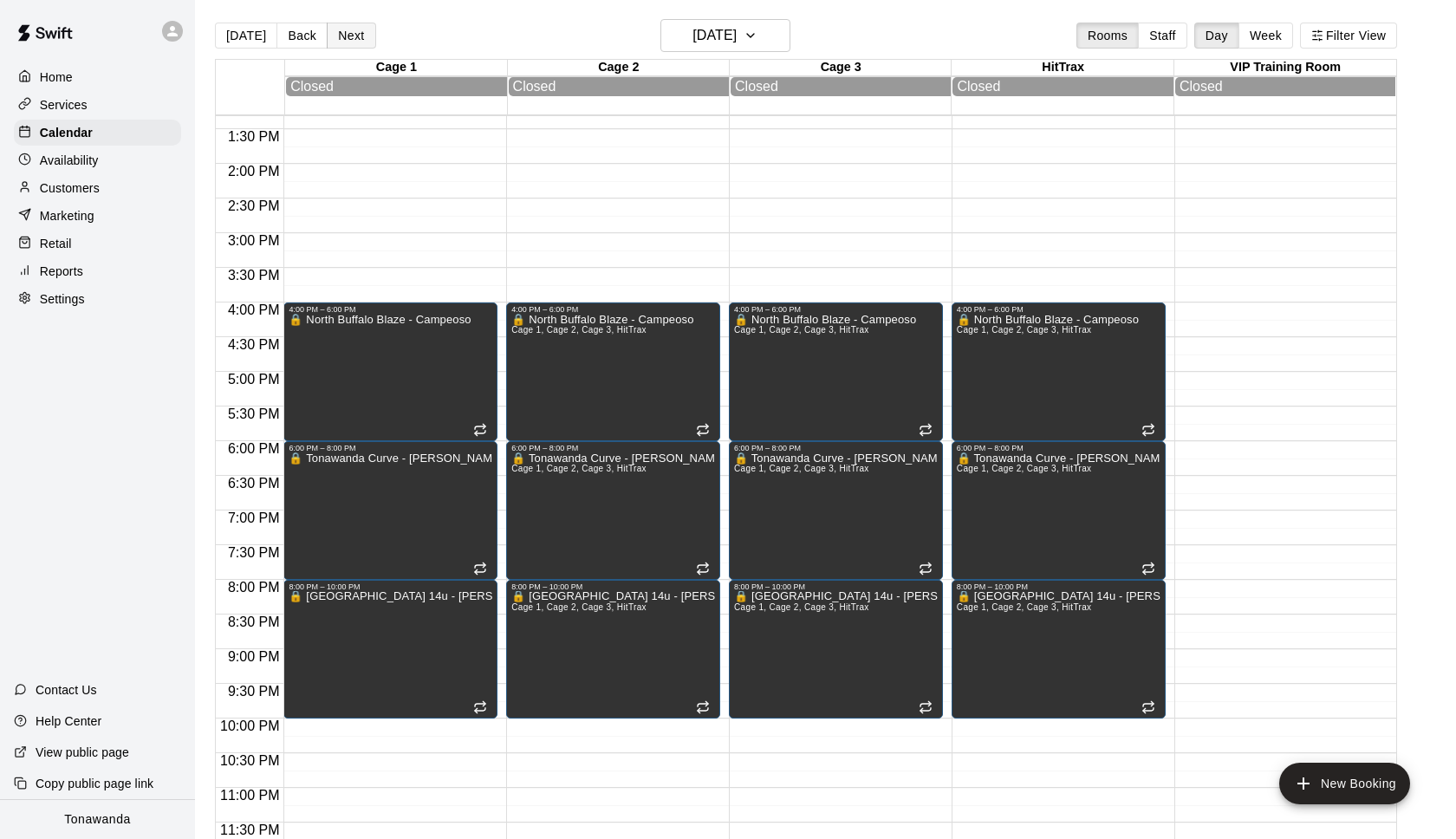
click at [351, 30] on button "Next" at bounding box center [351, 35] width 49 height 26
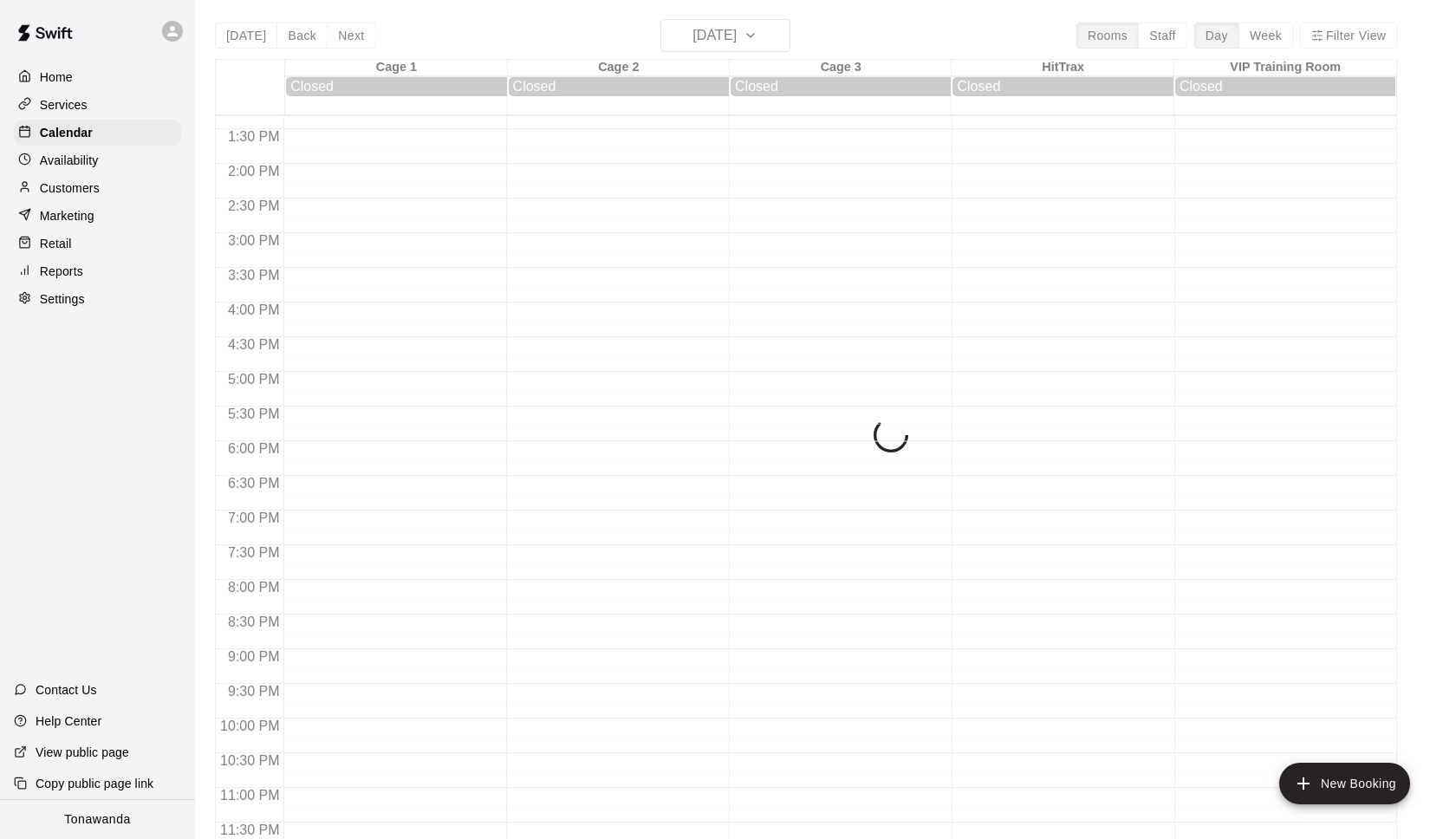
scroll to position [924, 0]
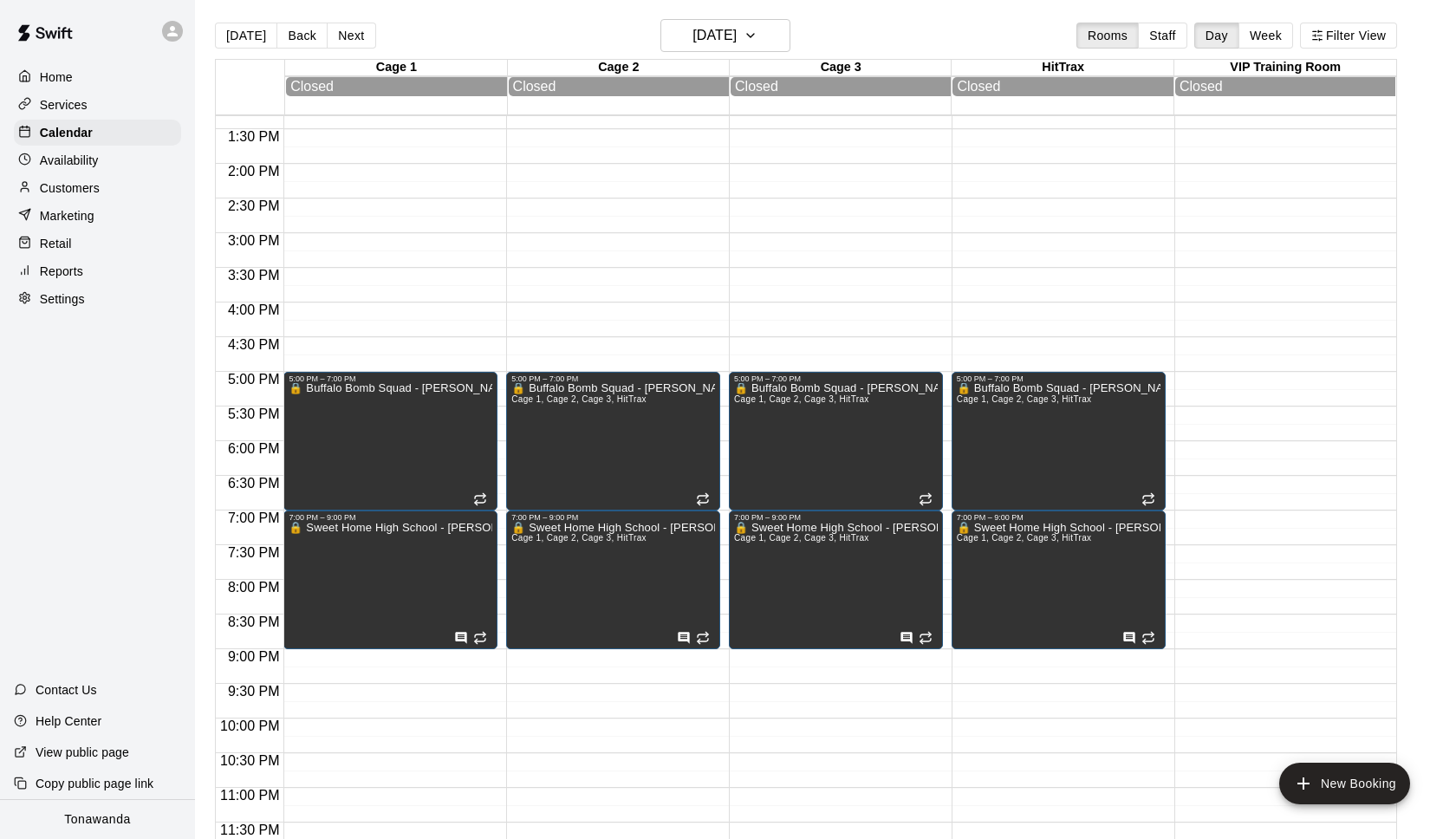
click at [353, 37] on button "Next" at bounding box center [351, 35] width 49 height 26
click at [348, 34] on button "Next" at bounding box center [351, 35] width 49 height 26
